Goal: Task Accomplishment & Management: Manage account settings

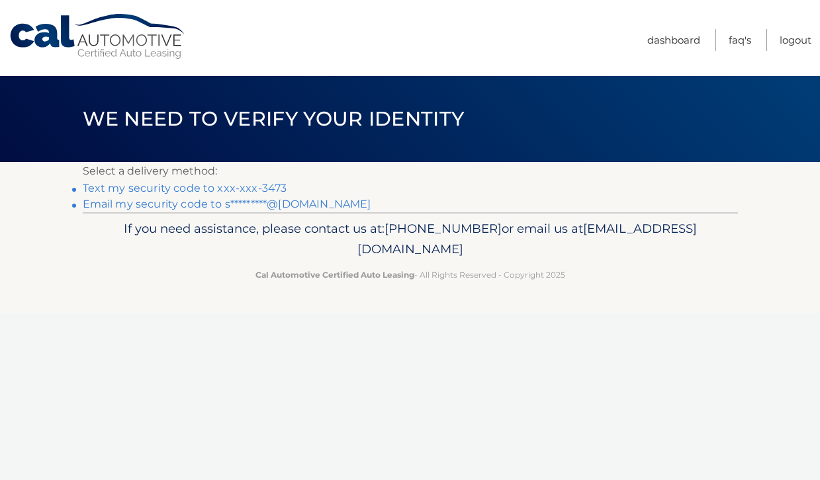
click at [180, 190] on link "Text my security code to xxx-xxx-3473" at bounding box center [185, 188] width 204 height 13
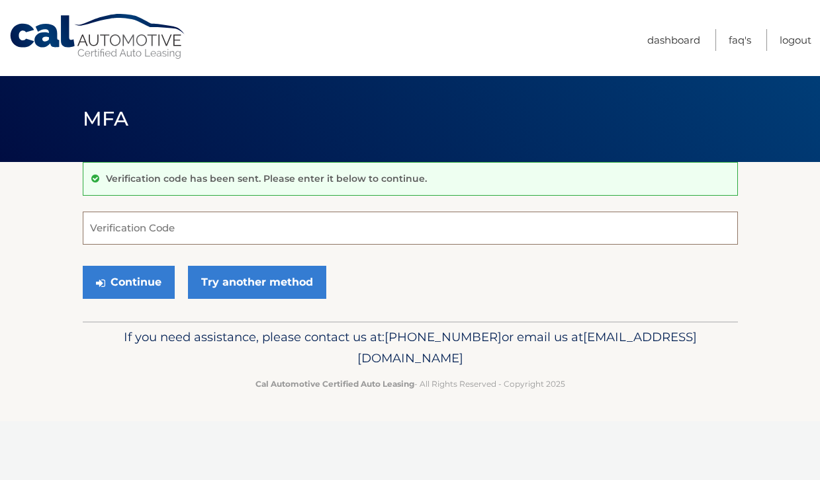
click at [101, 233] on input "Verification Code" at bounding box center [410, 228] width 655 height 33
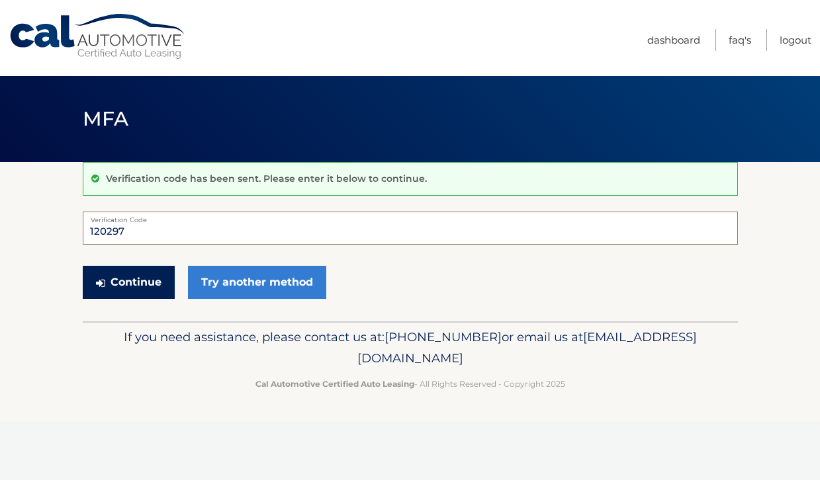
type input "120297"
click at [115, 288] on button "Continue" at bounding box center [129, 282] width 92 height 33
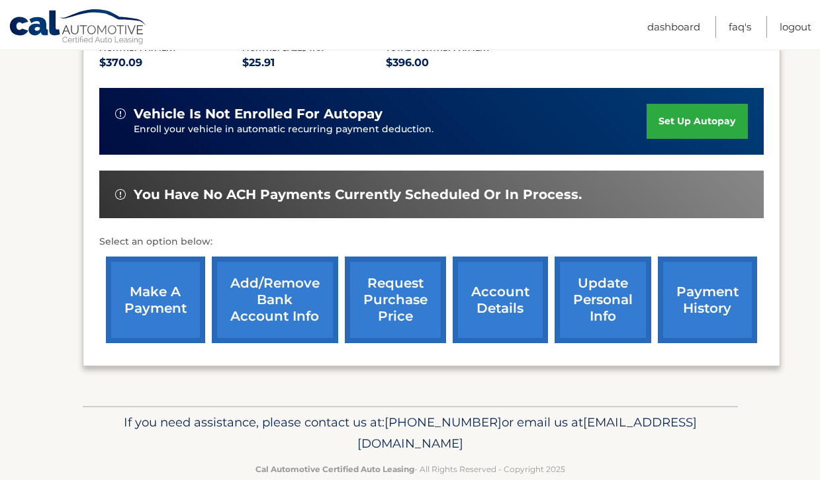
scroll to position [301, 0]
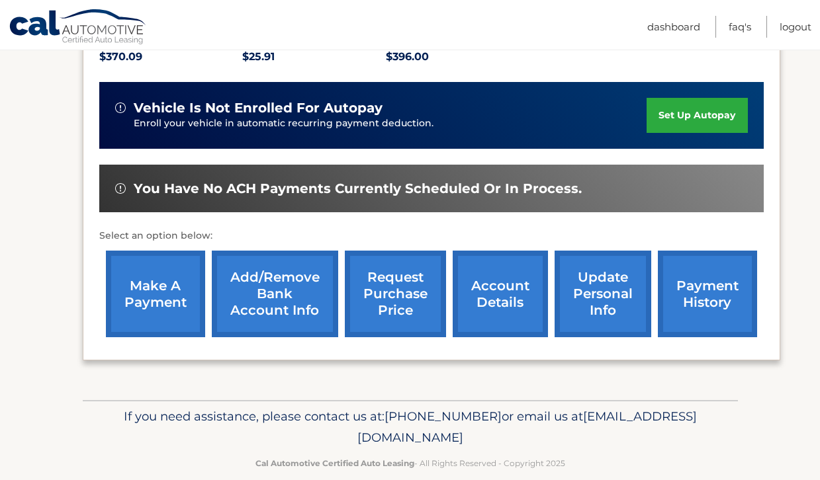
click at [722, 297] on link "payment history" at bounding box center [707, 294] width 99 height 87
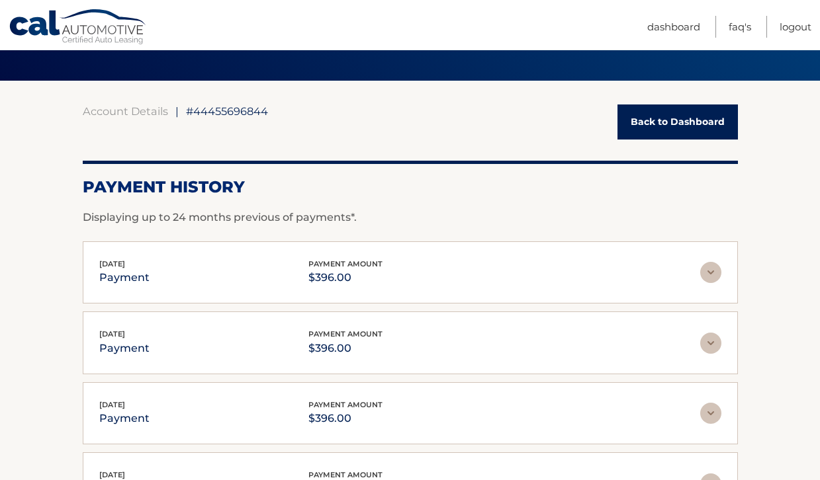
scroll to position [124, 0]
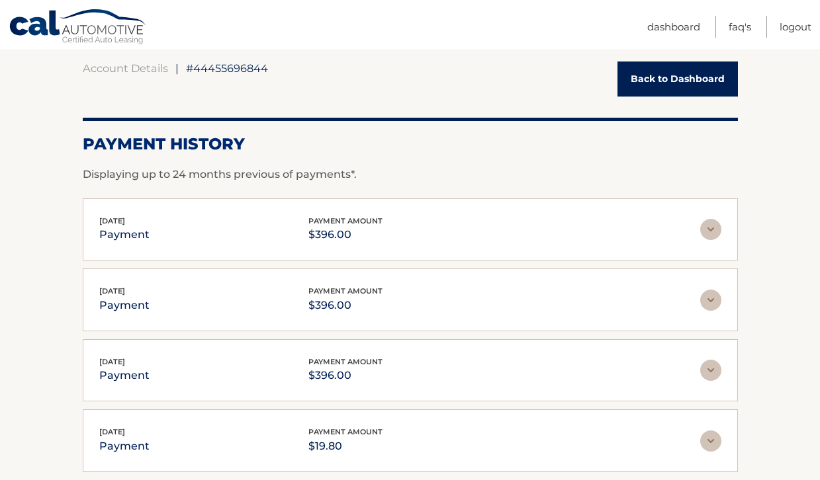
click at [662, 75] on link "Back to Dashboard" at bounding box center [677, 79] width 120 height 35
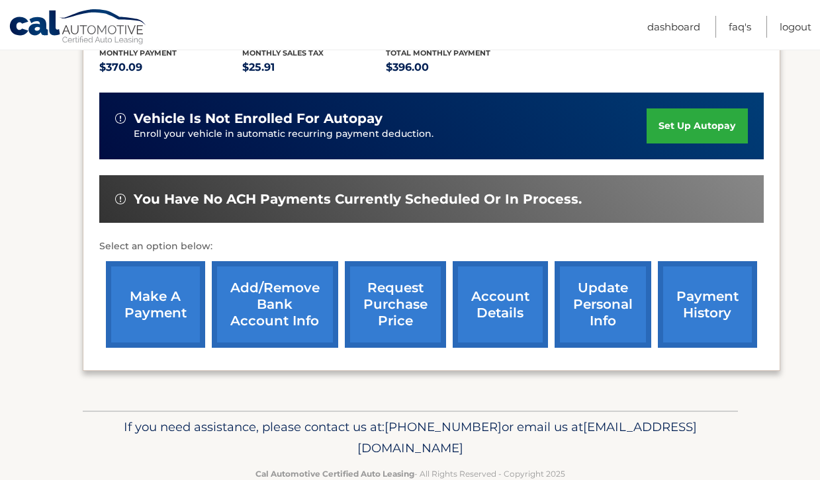
scroll to position [286, 0]
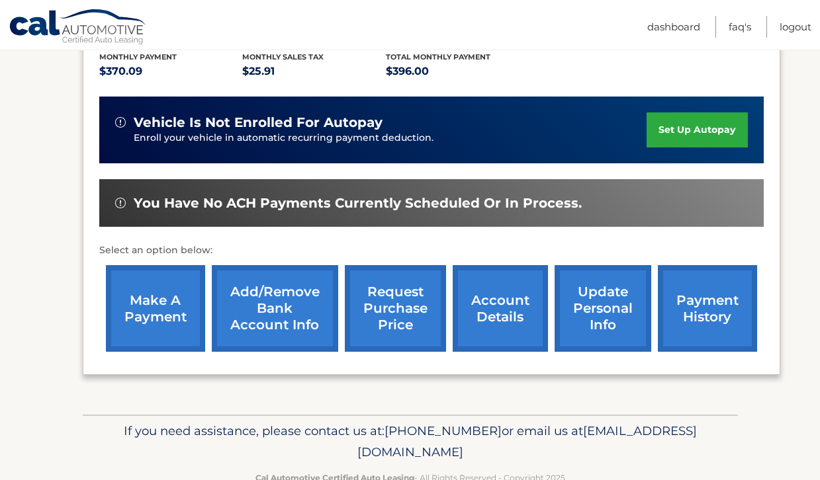
click at [152, 312] on link "make a payment" at bounding box center [155, 308] width 99 height 87
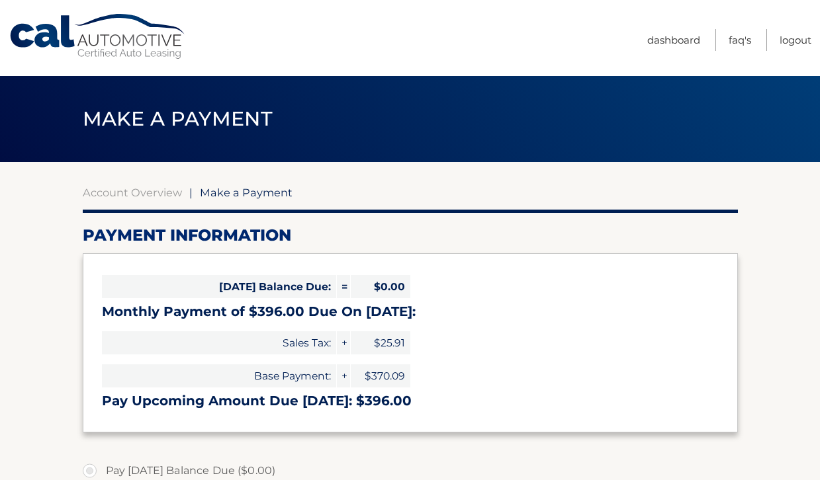
select select "Mzc2NmZlMDUtYmEwYi00NjgxLWJiYzMtZTdhYTJjZWJiMDVm"
